Goal: Find specific page/section

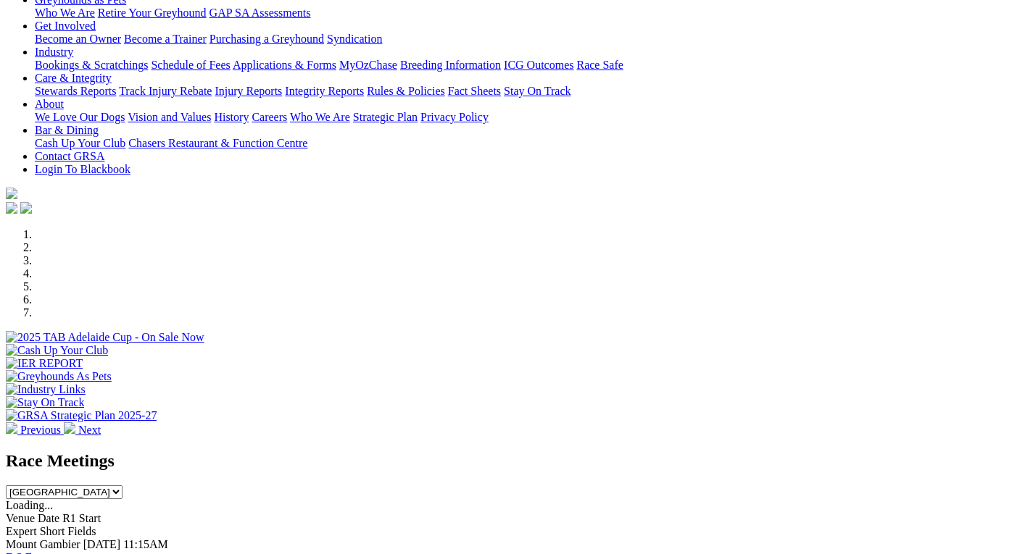
scroll to position [341, 0]
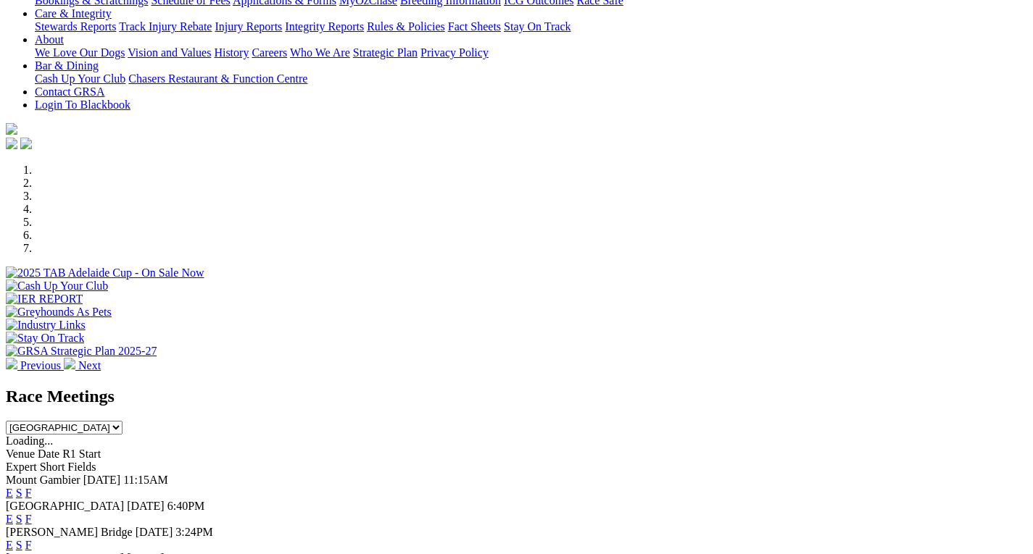
click at [32, 513] on link "F" at bounding box center [28, 519] width 7 height 12
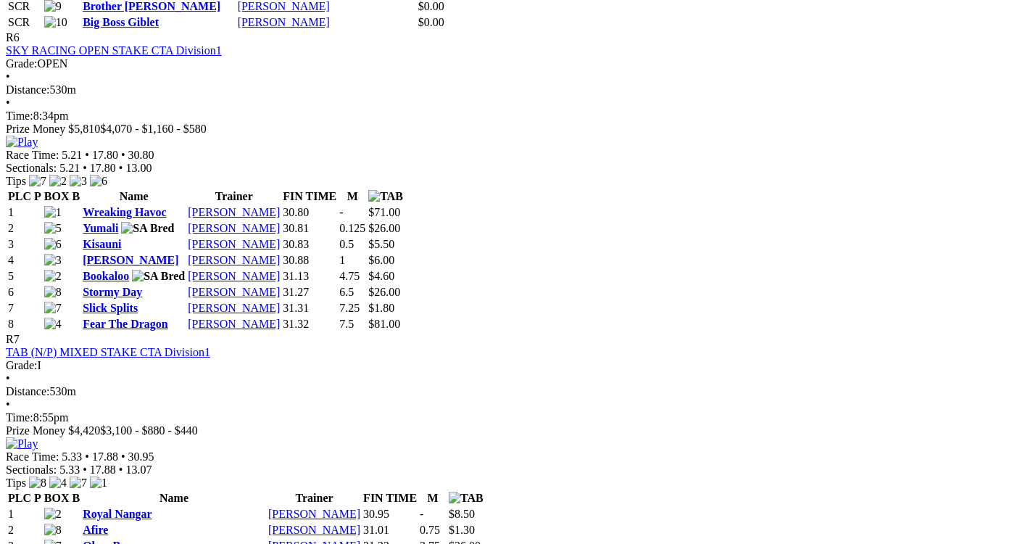
scroll to position [2229, 0]
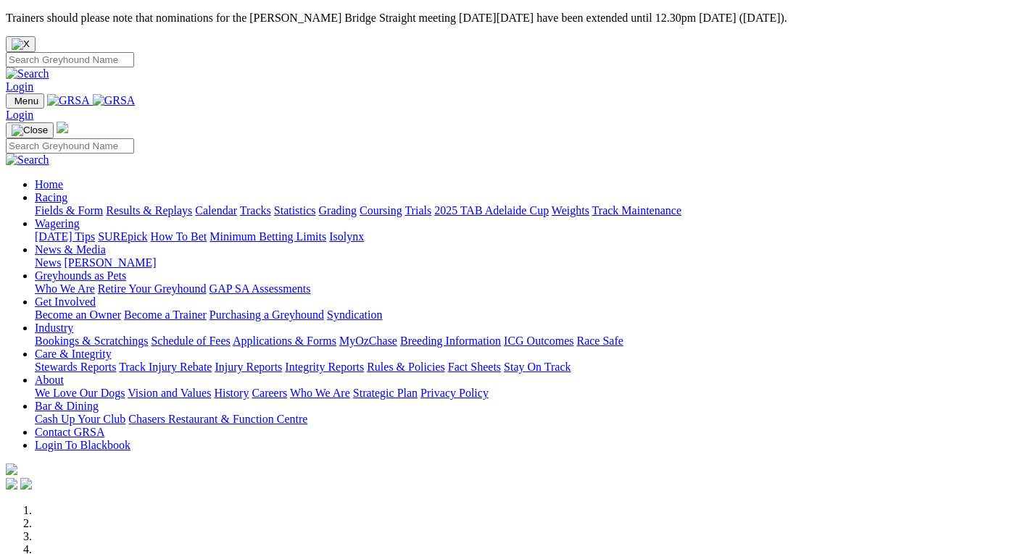
scroll to position [341, 0]
